Goal: Task Accomplishment & Management: Manage account settings

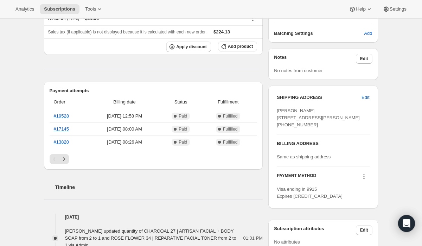
scroll to position [224, 0]
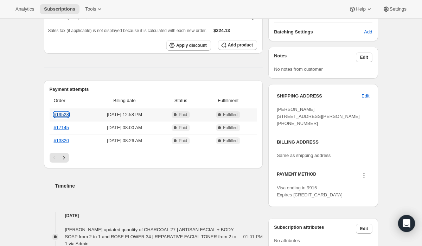
click at [62, 117] on link "#19528" at bounding box center [61, 114] width 15 height 5
drag, startPoint x: 312, startPoint y: 109, endPoint x: 276, endPoint y: 109, distance: 35.9
click at [277, 109] on div "[PERSON_NAME] [STREET_ADDRESS][PERSON_NAME] [PHONE_NUMBER]" at bounding box center [323, 116] width 92 height 21
copy span "[PERSON_NAME]"
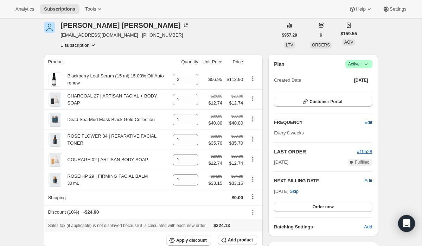
scroll to position [0, 0]
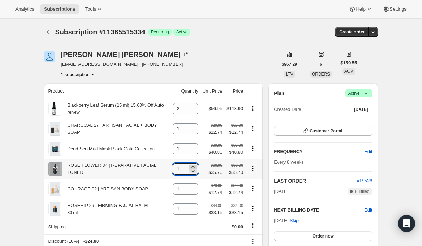
click at [193, 167] on icon at bounding box center [193, 166] width 7 height 7
type input "2"
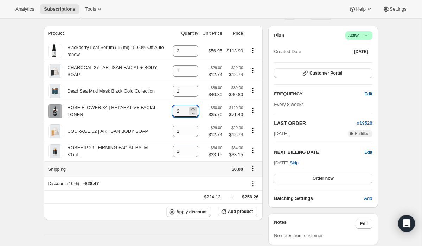
scroll to position [59, 0]
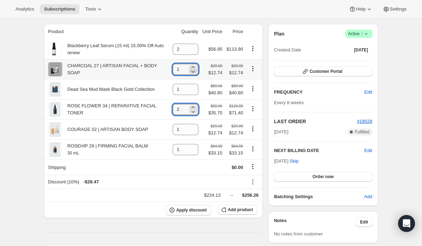
click at [193, 72] on icon at bounding box center [193, 71] width 7 height 7
type input "0"
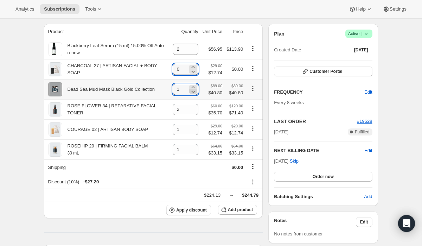
click at [193, 93] on icon at bounding box center [193, 91] width 7 height 7
type input "0"
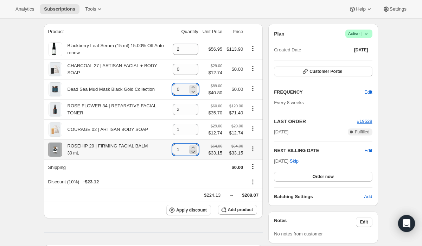
click at [192, 153] on icon at bounding box center [193, 152] width 4 height 2
type input "0"
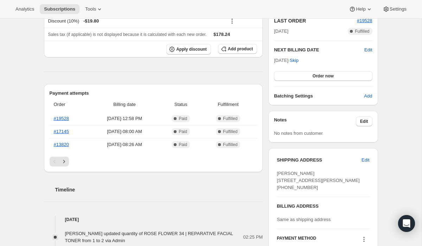
scroll to position [163, 0]
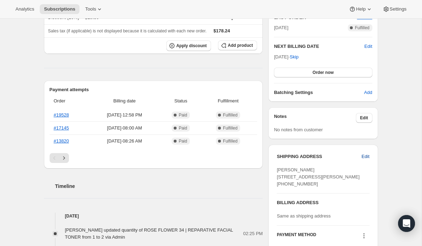
click at [365, 156] on span "Edit" at bounding box center [365, 156] width 8 height 7
select select "FL"
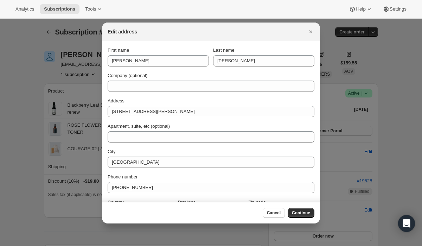
scroll to position [0, 0]
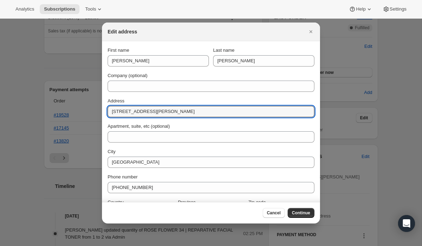
drag, startPoint x: 156, startPoint y: 110, endPoint x: 85, endPoint y: 110, distance: 70.7
paste input "PO Box 236. EdneyvilleNC 28727"
click at [139, 113] on input "PO Box 236. EdneyvilleNC 28727" at bounding box center [211, 111] width 207 height 11
drag, startPoint x: 161, startPoint y: 112, endPoint x: 140, endPoint y: 113, distance: 21.1
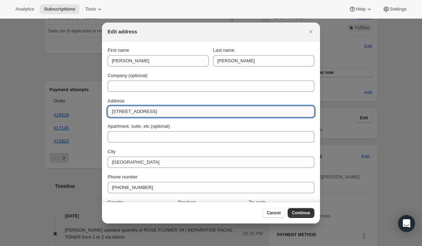
click at [140, 113] on input "[STREET_ADDRESS]" at bounding box center [211, 111] width 207 height 11
type input "[STREET_ADDRESS]"
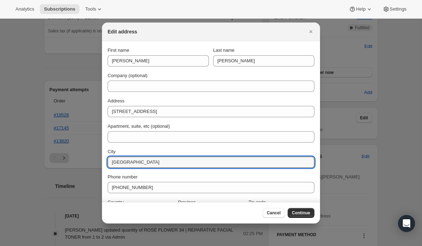
drag, startPoint x: 143, startPoint y: 160, endPoint x: 95, endPoint y: 159, distance: 47.5
paste input "[PERSON_NAME]"
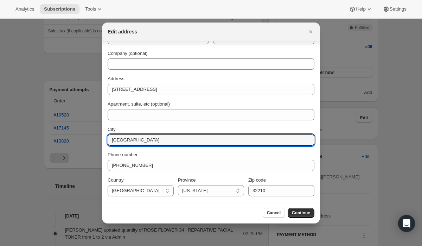
scroll to position [22, 0]
type input "[GEOGRAPHIC_DATA]"
click at [204, 190] on select "[US_STATE] [US_STATE] [US_STATE] [US_STATE] [US_STATE] [US_STATE] [US_STATE] [U…" at bounding box center [211, 190] width 66 height 11
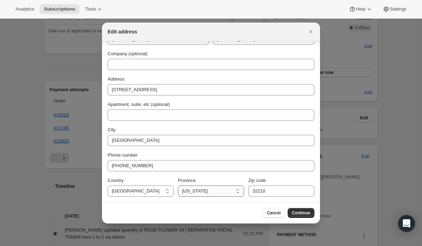
select select "NC"
click at [178, 185] on select "[US_STATE] [US_STATE] [US_STATE] [US_STATE] [US_STATE] [US_STATE] [US_STATE] [U…" at bounding box center [211, 190] width 66 height 11
drag, startPoint x: 266, startPoint y: 190, endPoint x: 244, endPoint y: 190, distance: 22.2
click at [244, 190] on div "Country [GEOGRAPHIC_DATA] [GEOGRAPHIC_DATA] [US_STATE] [US_STATE] [US_STATE] [U…" at bounding box center [211, 187] width 207 height 20
type input "28727"
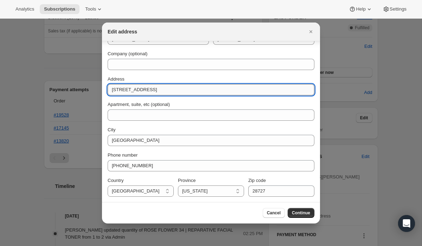
drag, startPoint x: 186, startPoint y: 91, endPoint x: 140, endPoint y: 91, distance: 46.4
click at [140, 91] on input "[STREET_ADDRESS]" at bounding box center [211, 89] width 207 height 11
type input "PO Box 236"
click at [303, 214] on span "Continue" at bounding box center [301, 213] width 18 height 6
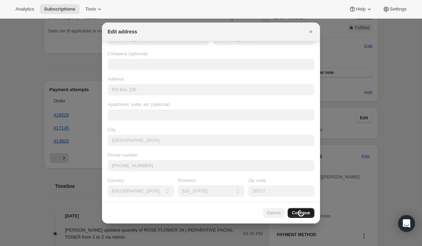
scroll to position [0, 0]
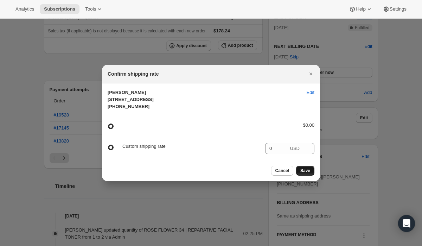
click at [307, 173] on span "Save" at bounding box center [305, 171] width 10 height 6
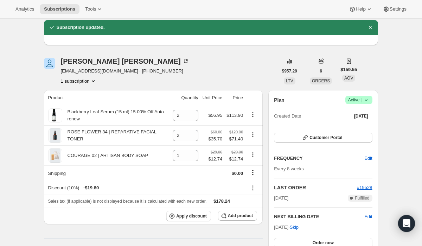
scroll to position [27, 0]
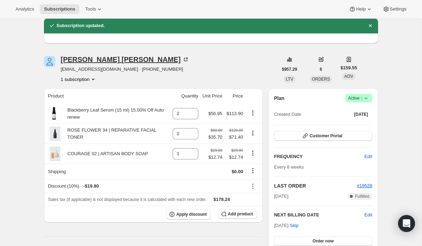
click at [97, 59] on div "[PERSON_NAME]" at bounding box center [125, 59] width 128 height 7
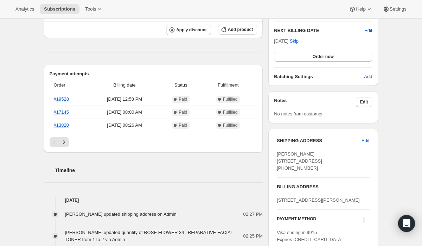
scroll to position [211, 0]
